Goal: Download file/media

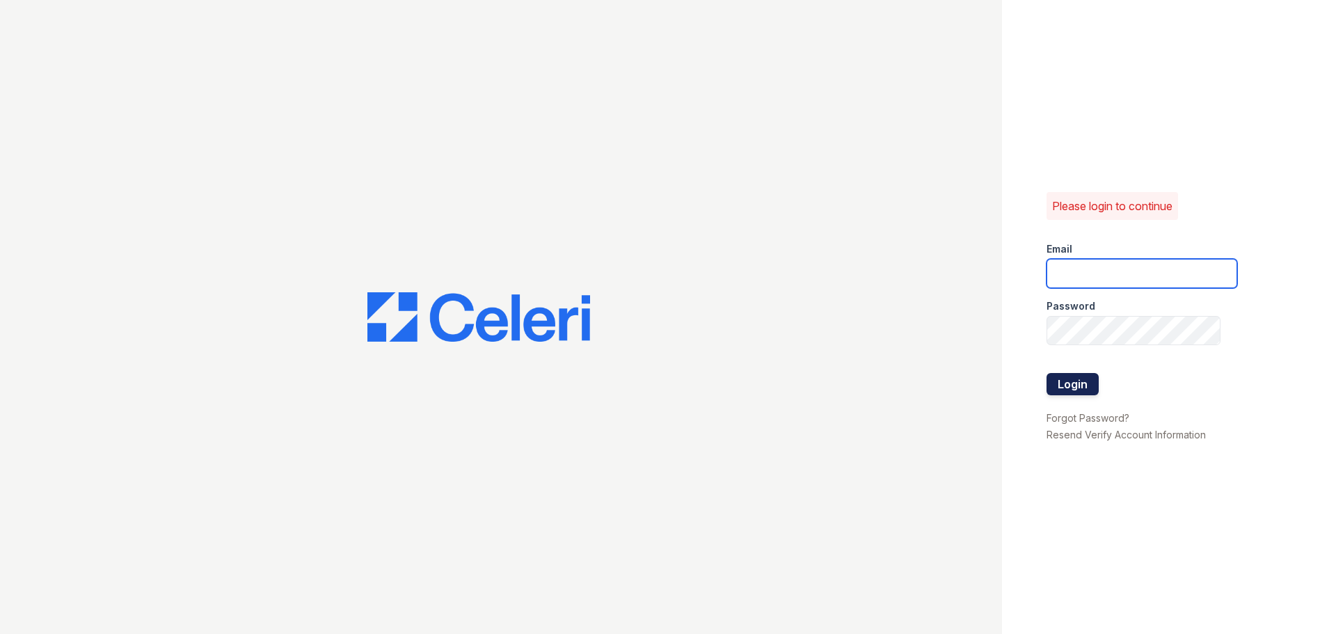
type input "[EMAIL_ADDRESS][DOMAIN_NAME]"
click at [1064, 383] on button "Login" at bounding box center [1073, 384] width 52 height 22
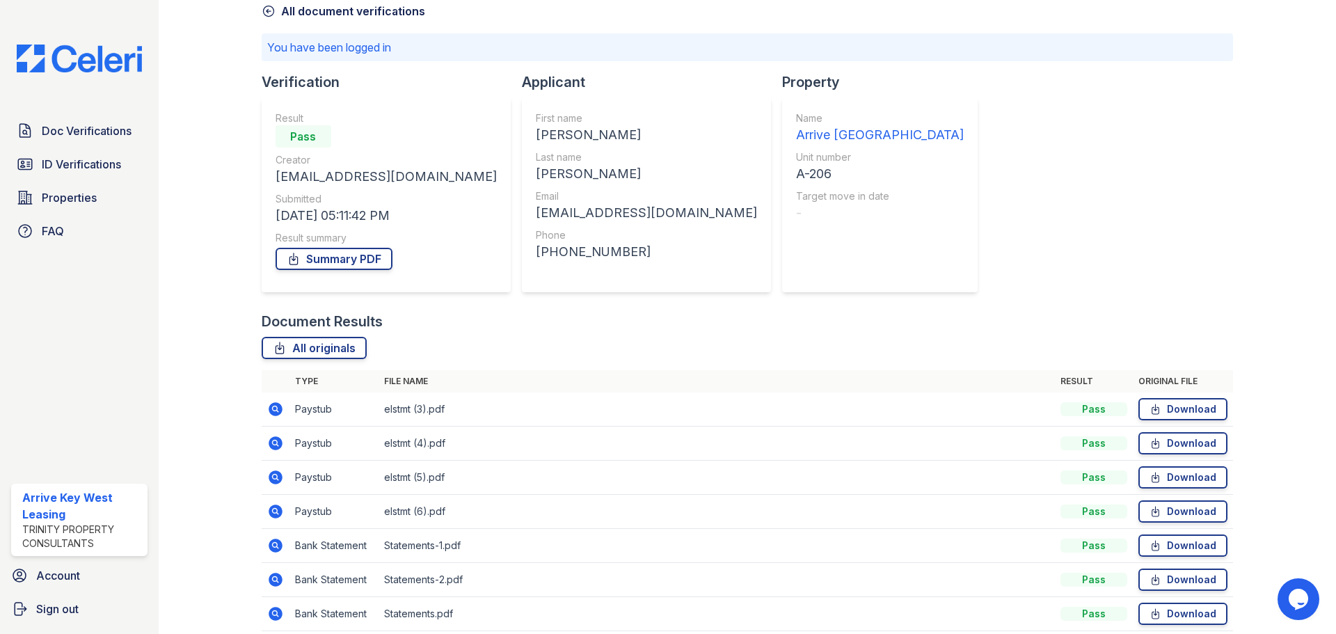
scroll to position [128, 0]
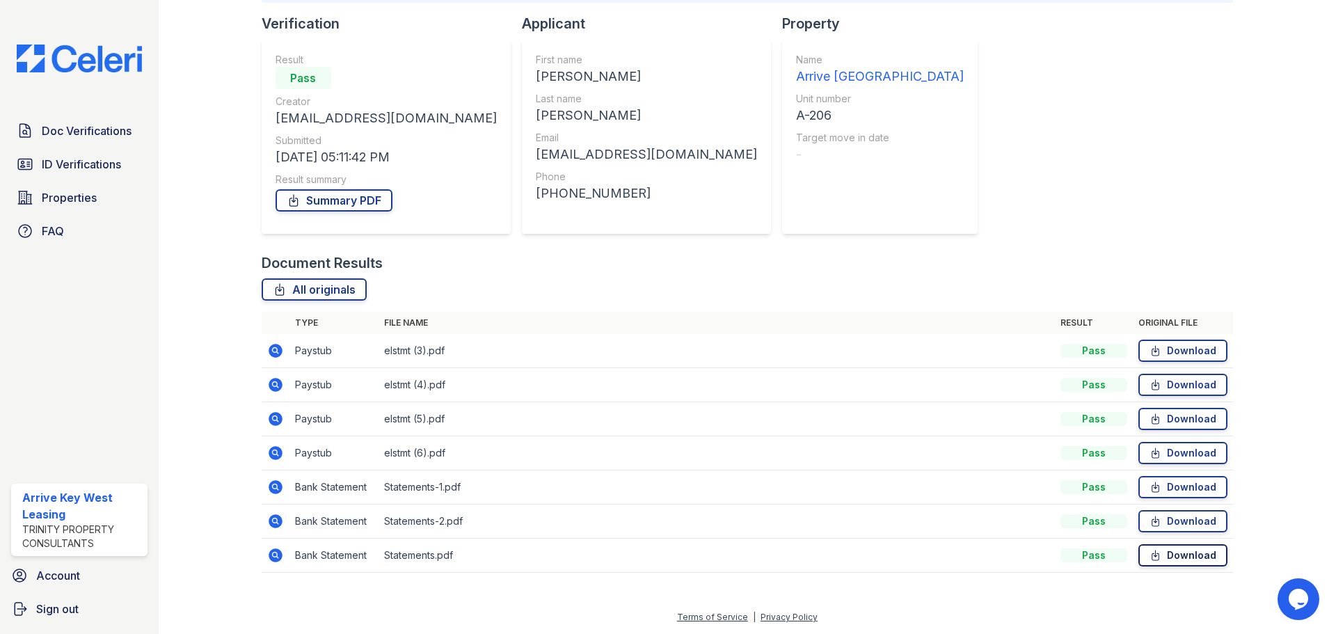
click at [1155, 555] on link "Download" at bounding box center [1183, 555] width 89 height 22
click at [1160, 490] on link "Download" at bounding box center [1183, 487] width 89 height 22
click at [1180, 521] on link "Download" at bounding box center [1183, 521] width 89 height 22
click at [1152, 351] on icon at bounding box center [1156, 351] width 12 height 14
click at [1169, 381] on link "Download" at bounding box center [1183, 385] width 89 height 22
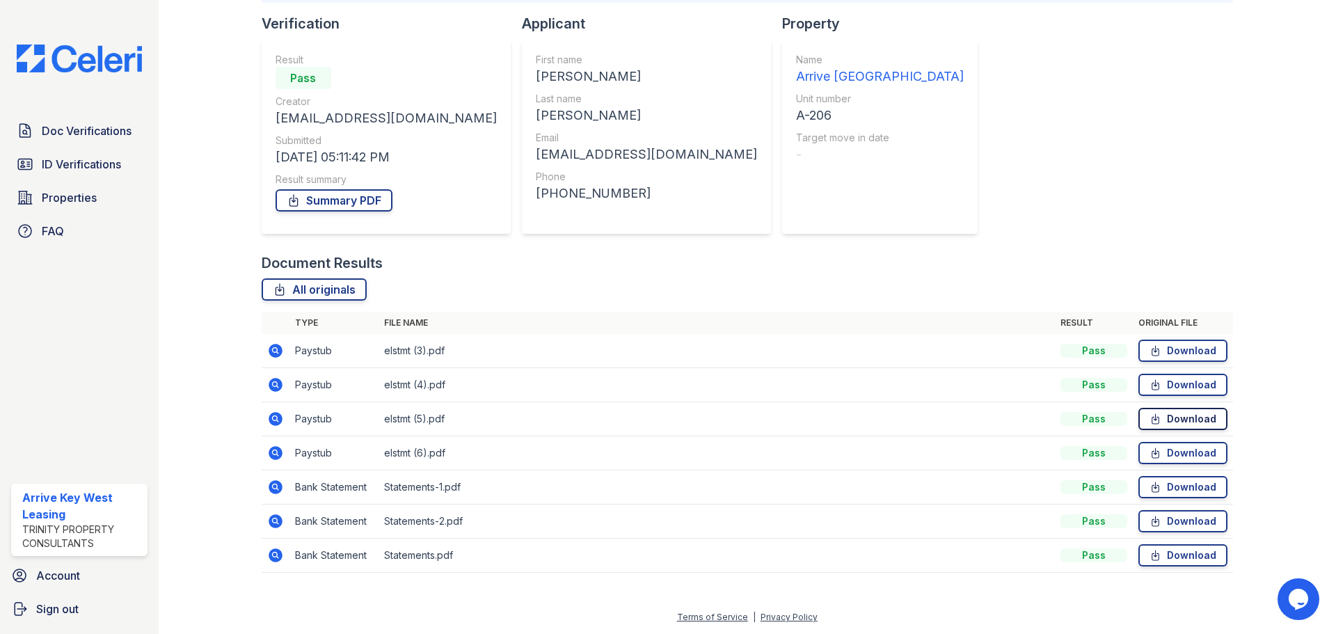
click at [1169, 415] on link "Download" at bounding box center [1183, 419] width 89 height 22
click at [1171, 455] on link "Download" at bounding box center [1183, 453] width 89 height 22
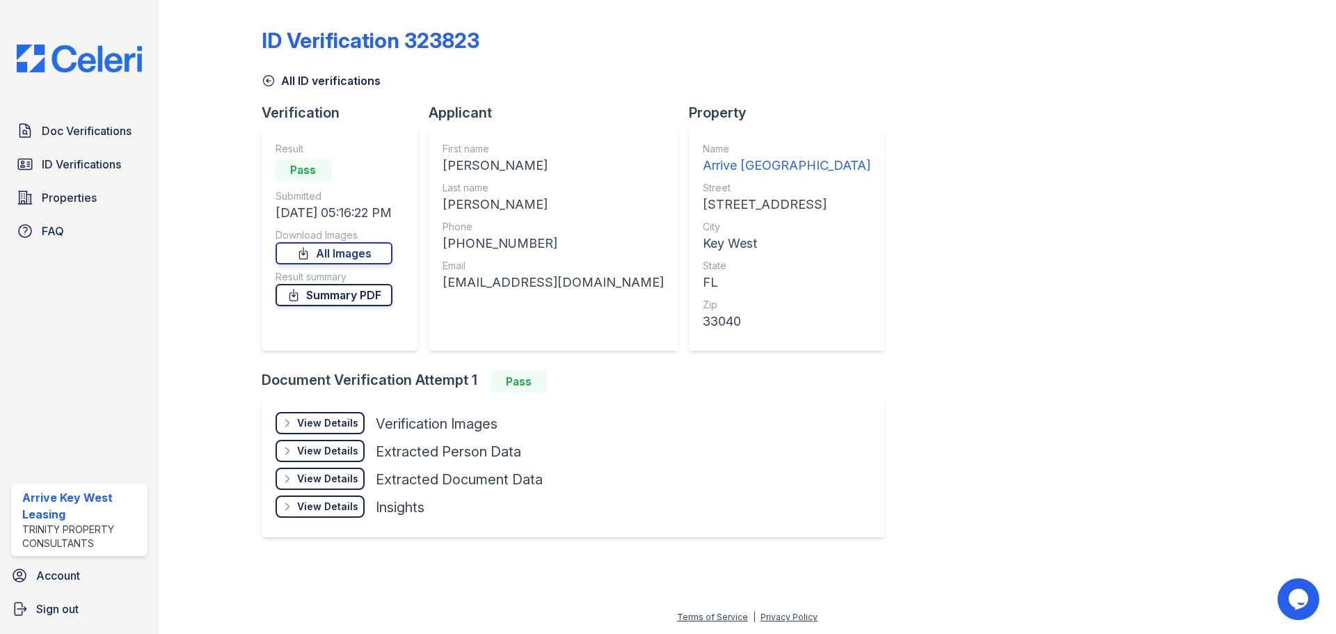
click at [368, 301] on link "Summary PDF" at bounding box center [334, 295] width 117 height 22
click at [351, 426] on div "View Details" at bounding box center [327, 423] width 61 height 14
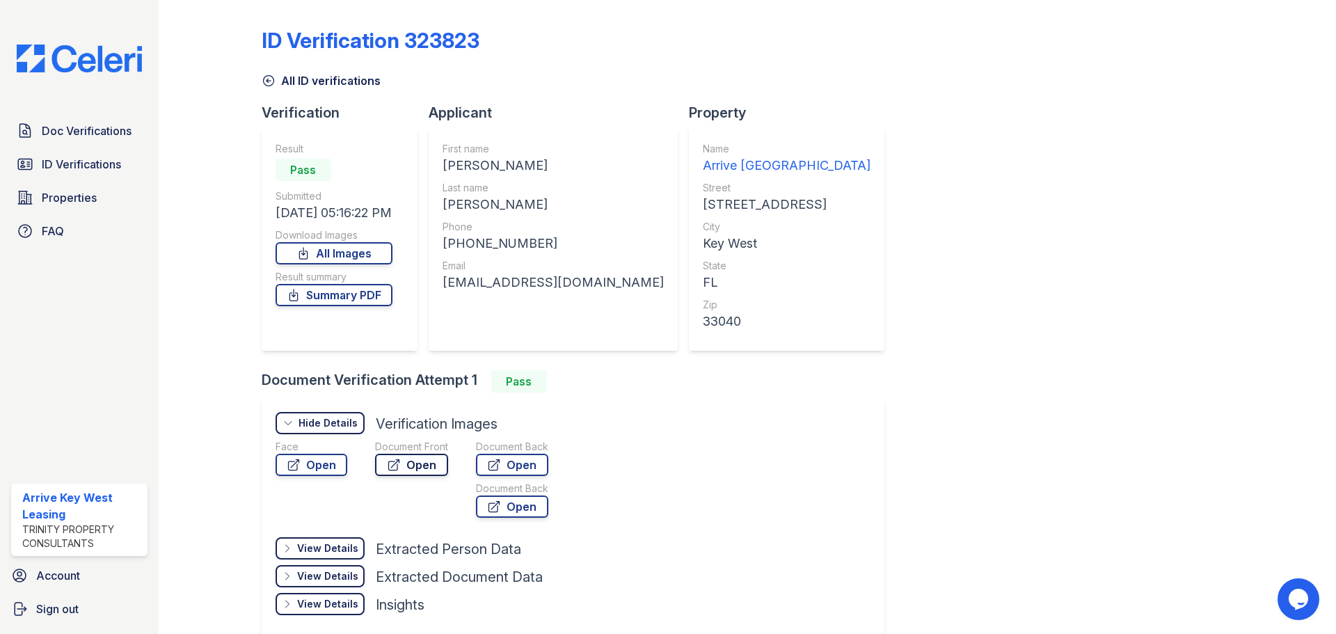
click at [413, 465] on link "Open" at bounding box center [411, 465] width 73 height 22
